Goal: Navigation & Orientation: Find specific page/section

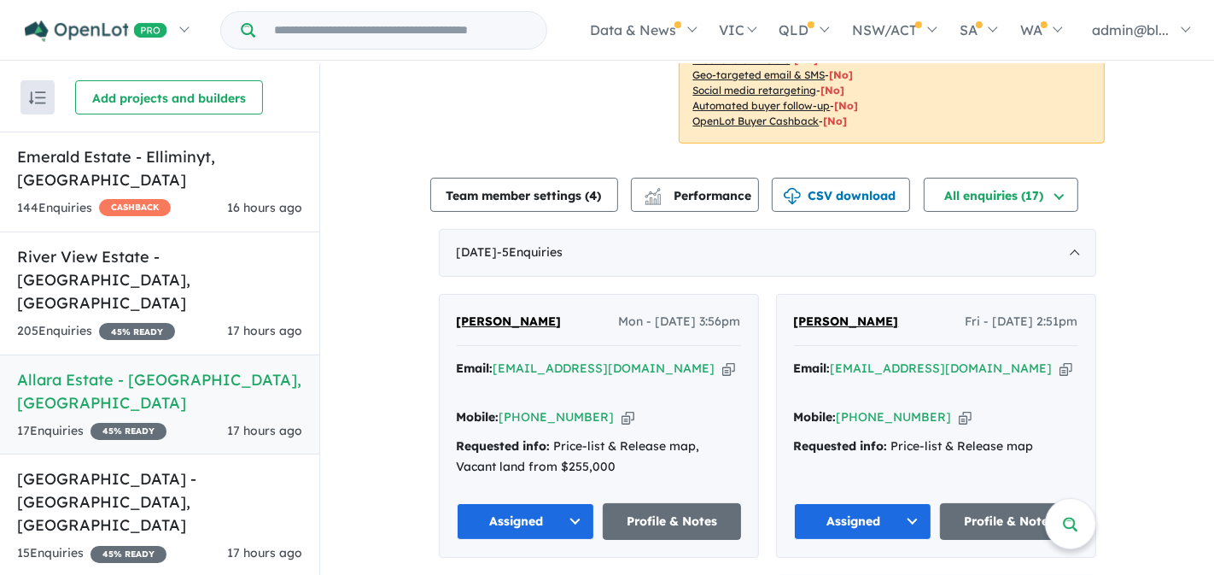
scroll to position [500, 0]
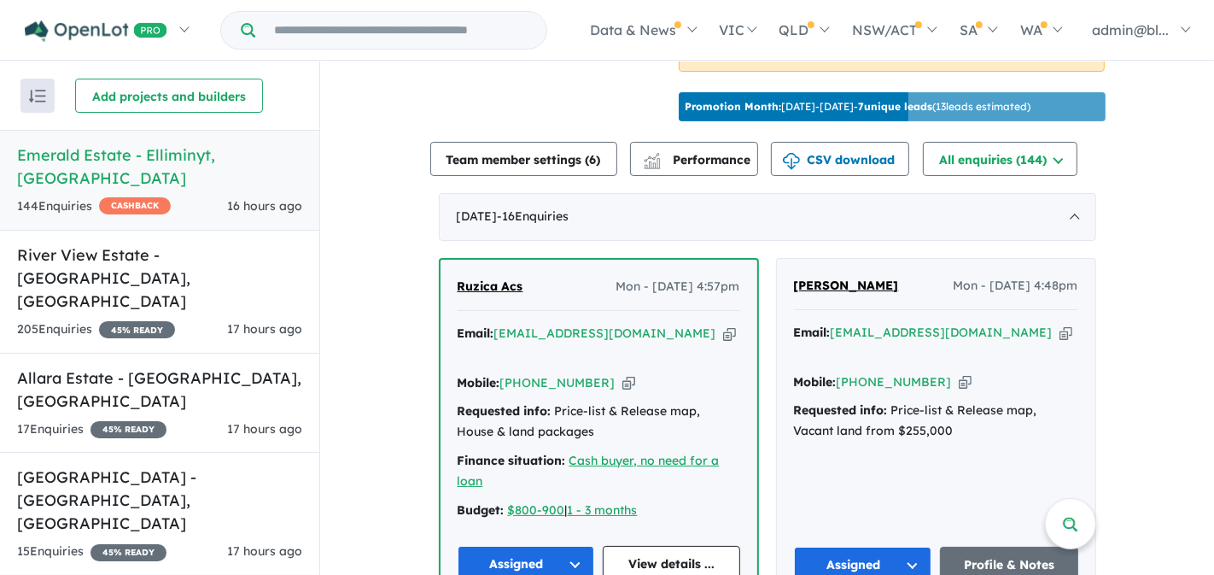
scroll to position [550, 0]
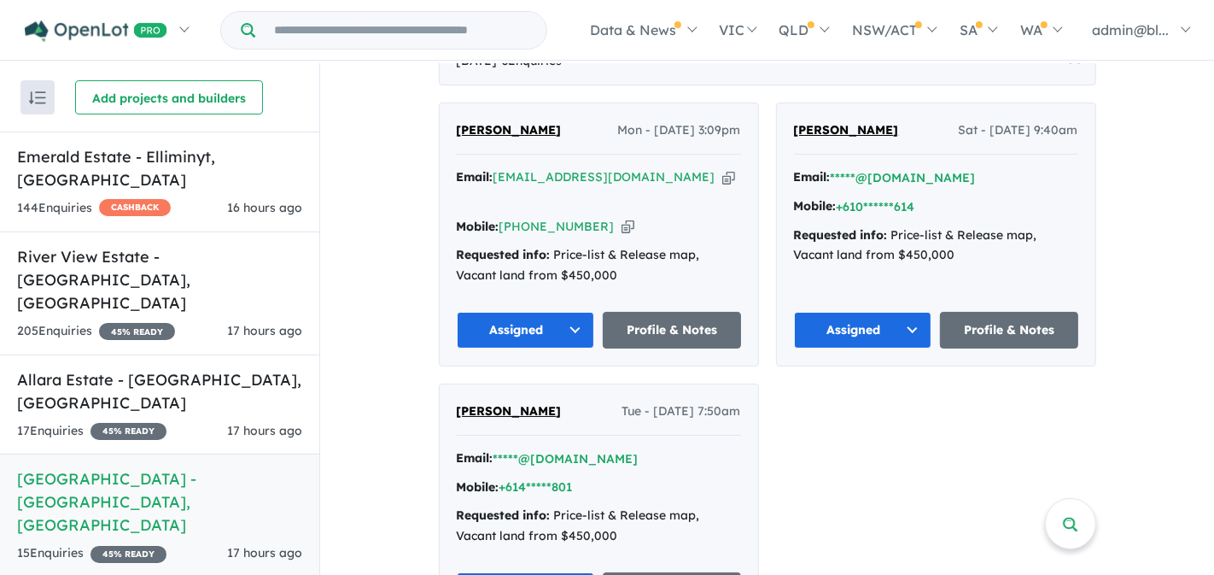
scroll to position [722, 0]
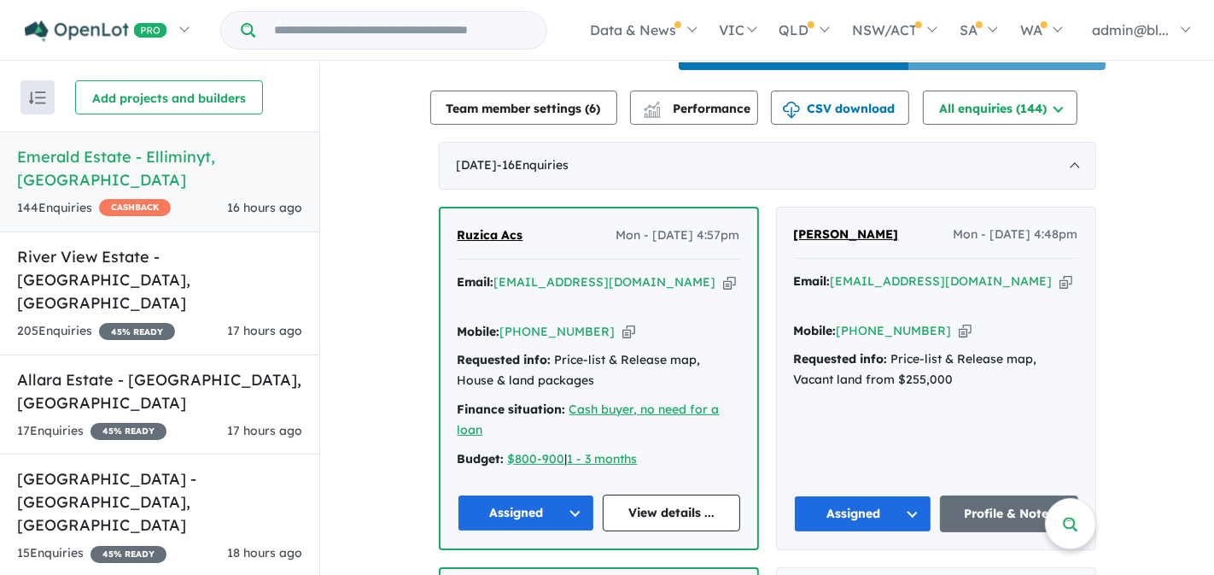
scroll to position [581, 0]
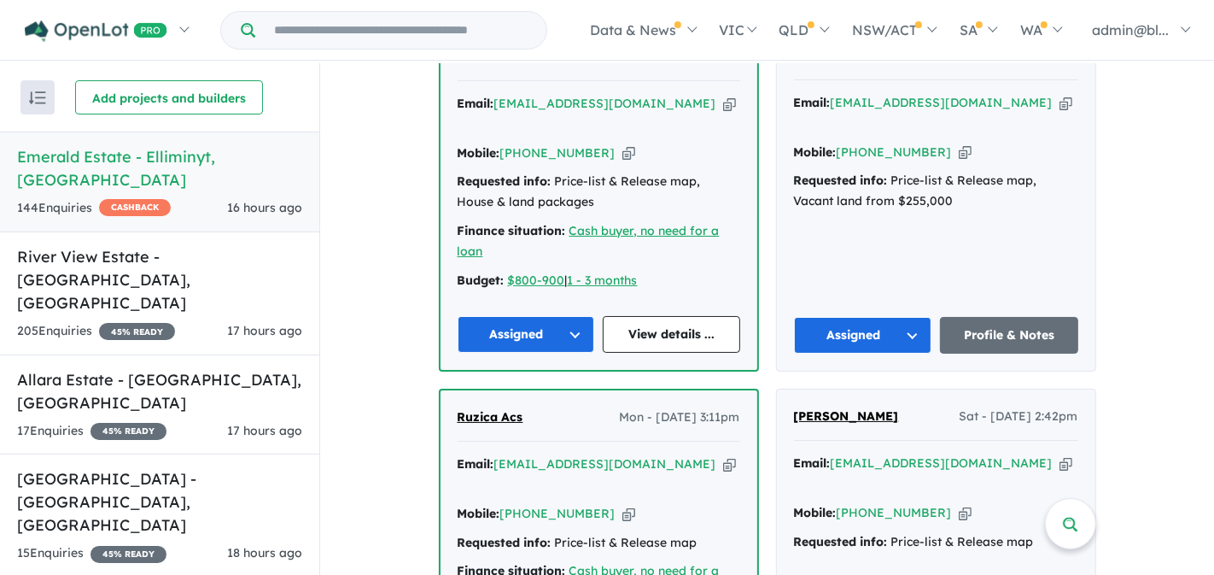
scroll to position [754, 0]
